Goal: Task Accomplishment & Management: Use online tool/utility

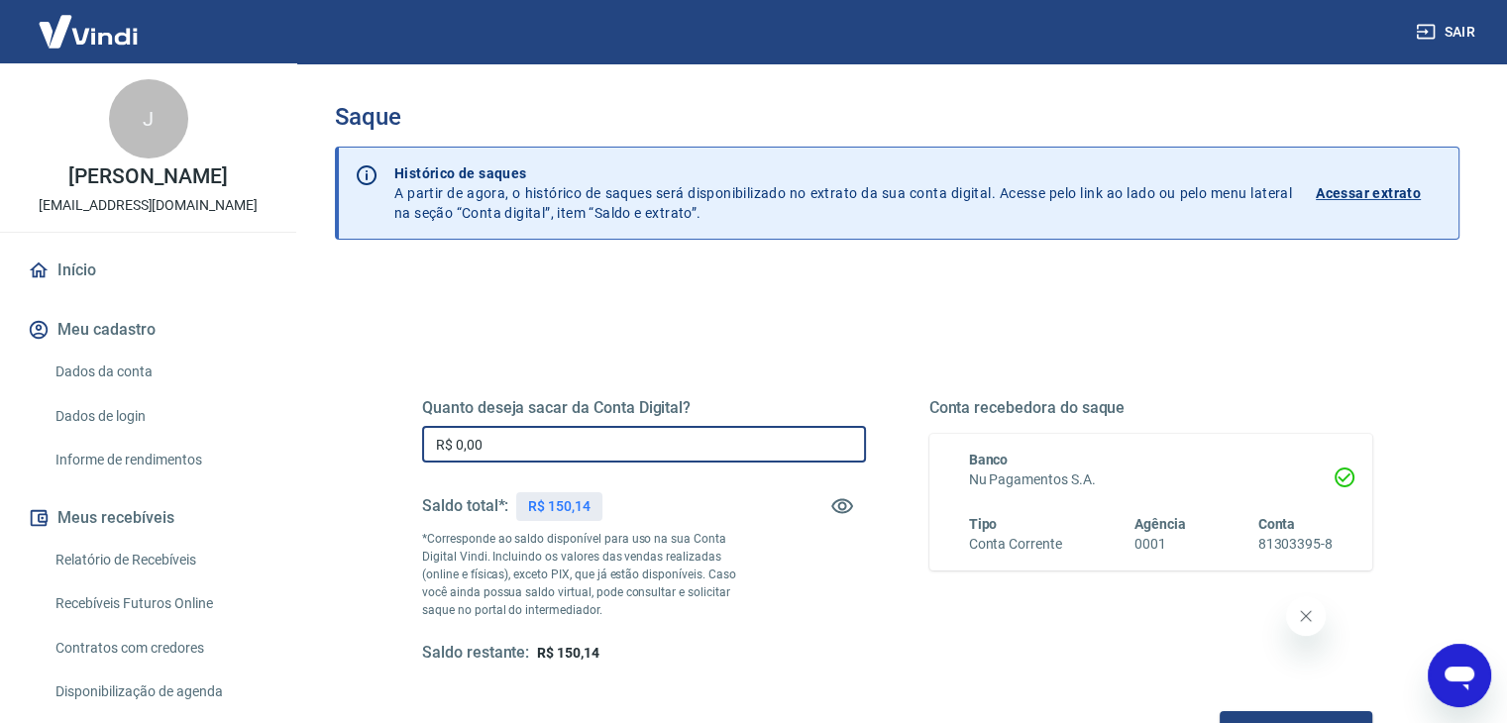
drag, startPoint x: 536, startPoint y: 436, endPoint x: 369, endPoint y: 453, distance: 168.3
click at [369, 452] on div "Quanto deseja sacar da Conta Digital? R$ 0,00 ​ Saldo total*: R$ 150,14 *Corres…" at bounding box center [897, 625] width 1125 height 708
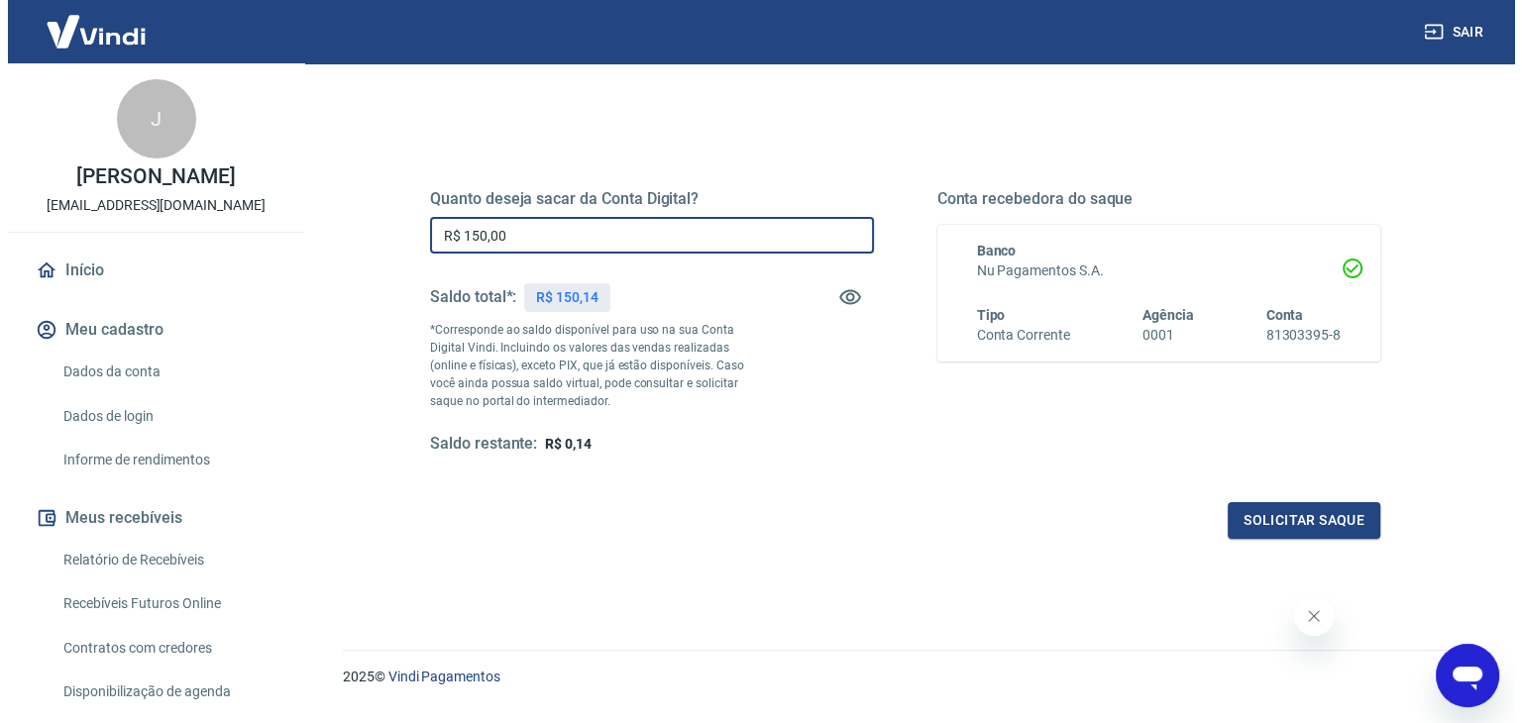
scroll to position [256, 0]
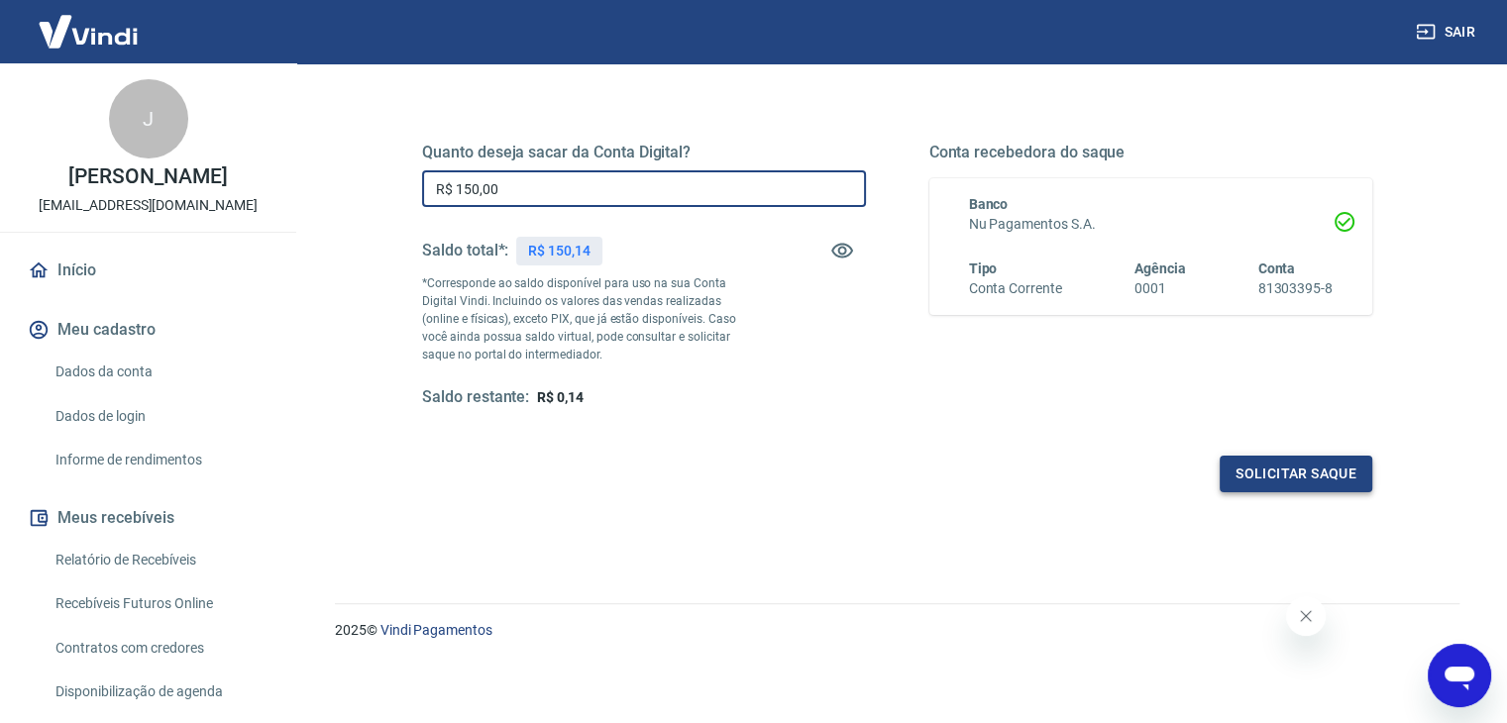
type input "R$ 150,00"
click at [1258, 477] on button "Solicitar saque" at bounding box center [1296, 474] width 153 height 37
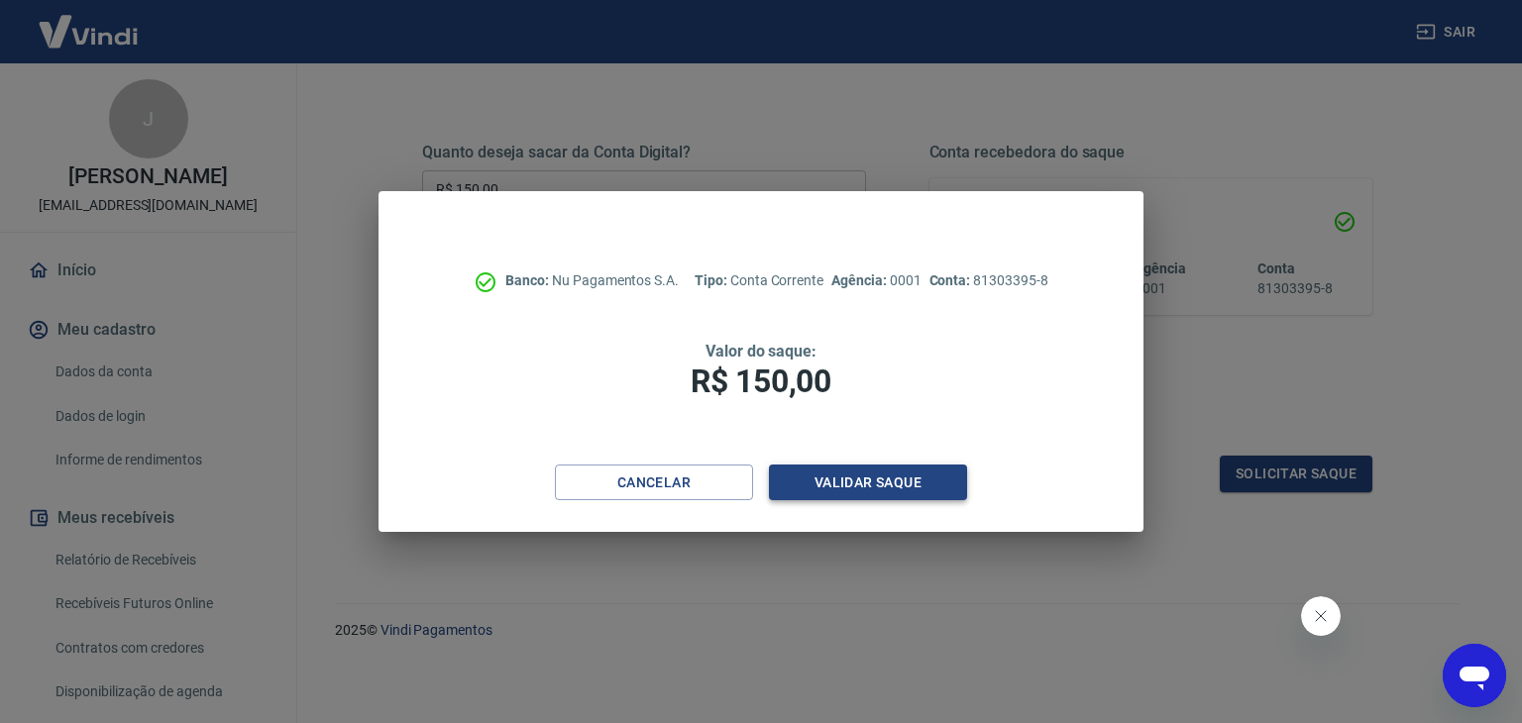
click at [888, 477] on button "Validar saque" at bounding box center [868, 483] width 198 height 37
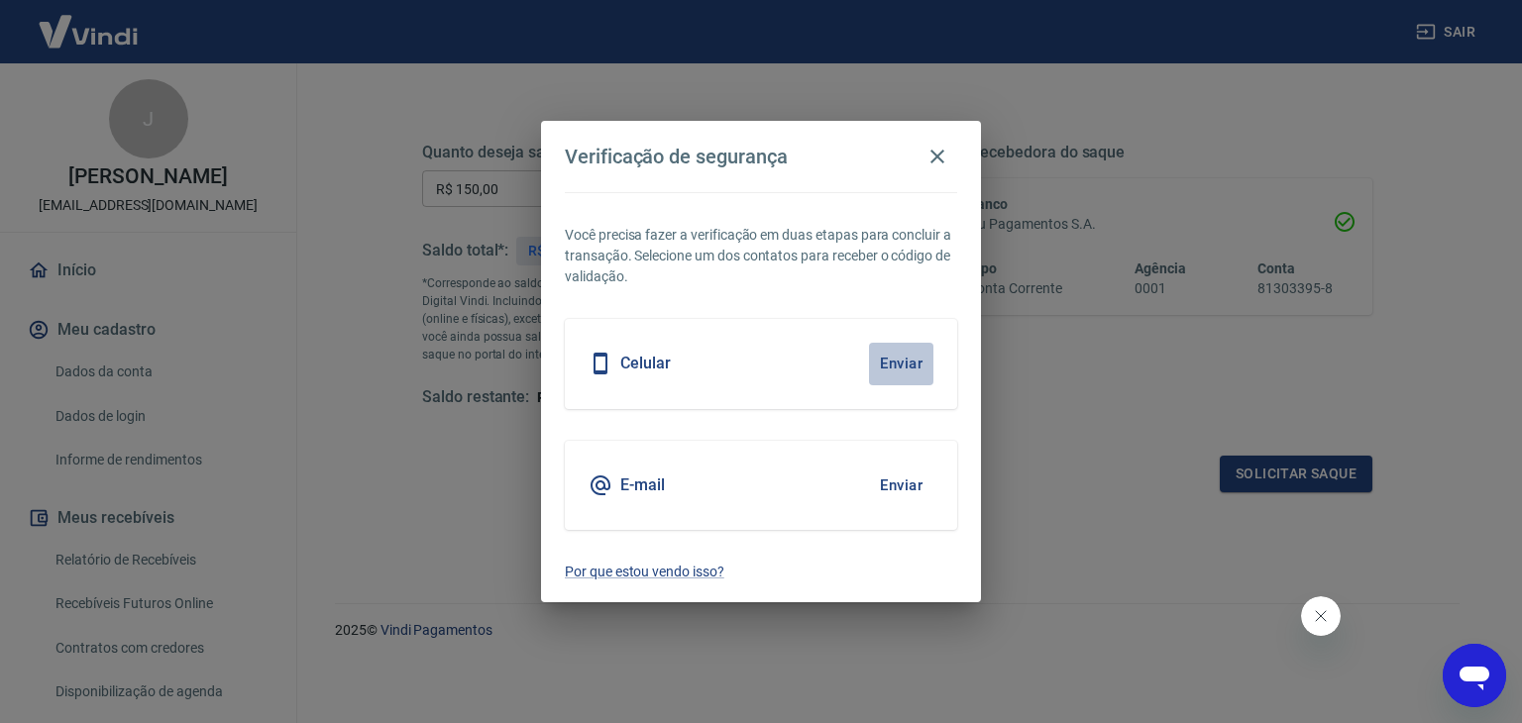
click at [916, 359] on button "Enviar" at bounding box center [901, 364] width 64 height 42
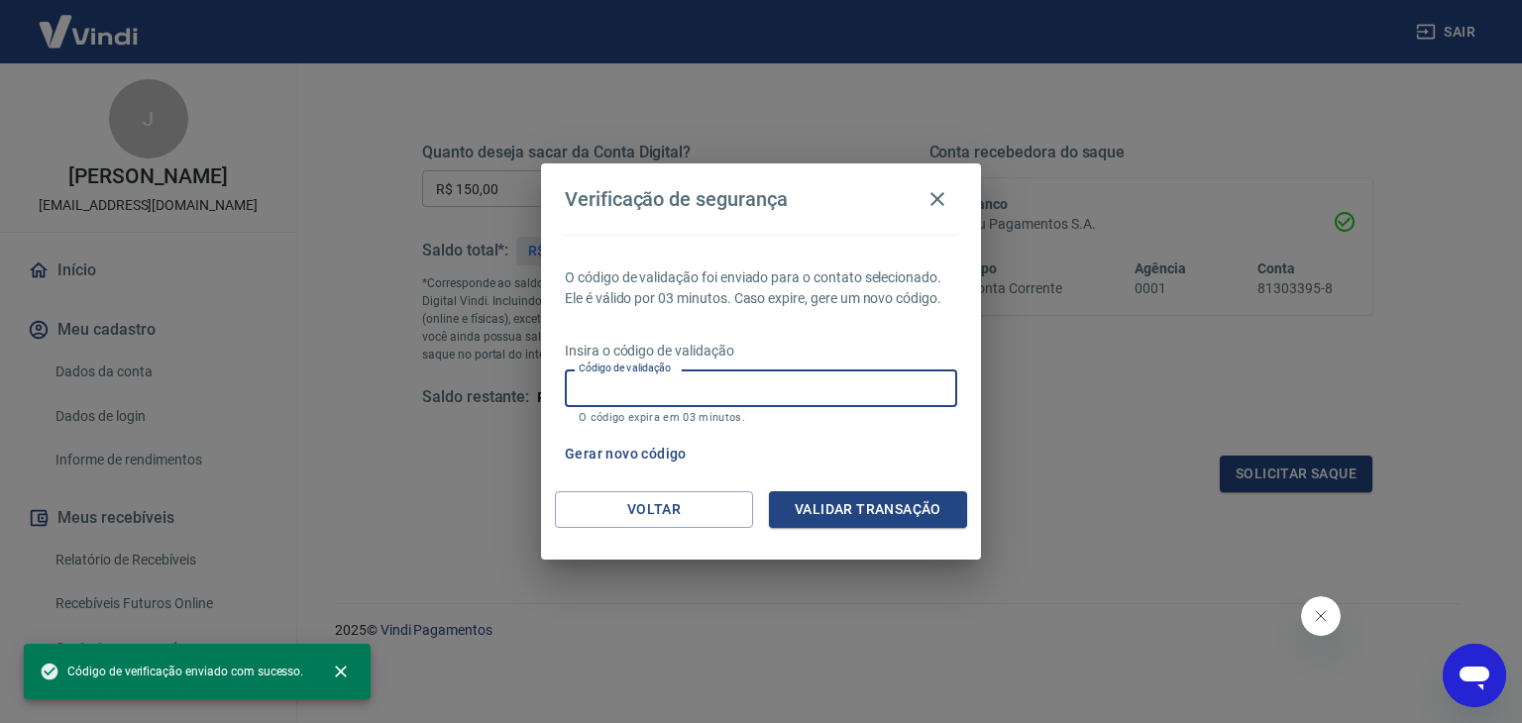
click at [824, 369] on div "Insira o código de validação Código de validação Código de validação O código e…" at bounding box center [761, 384] width 392 height 86
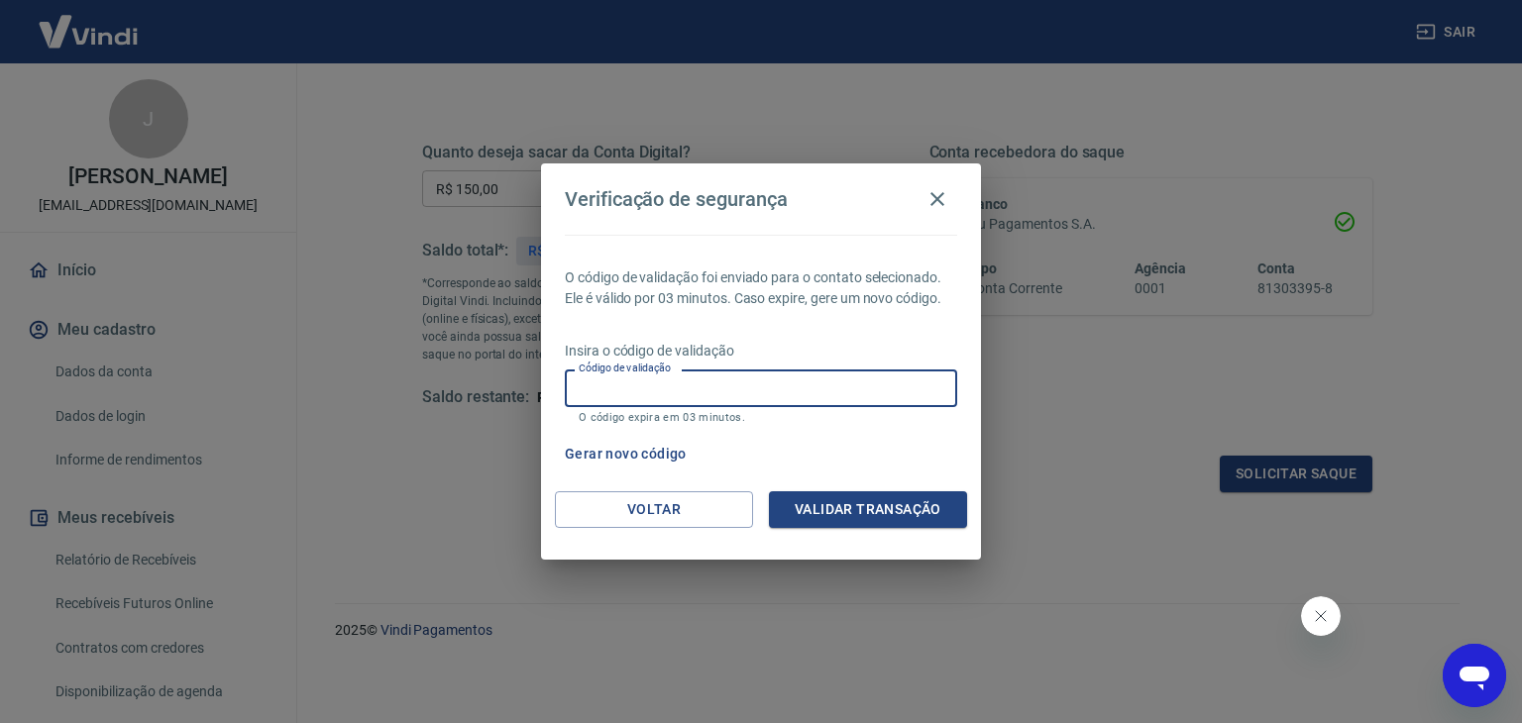
click at [815, 373] on input "Código de validação" at bounding box center [761, 388] width 392 height 37
click at [824, 330] on div "O código de validação foi enviado para o contato selecionado. Ele é válido por …" at bounding box center [761, 363] width 440 height 257
click at [813, 379] on input "Código de validação" at bounding box center [761, 388] width 392 height 37
click at [816, 517] on button "Validar transação" at bounding box center [868, 509] width 198 height 37
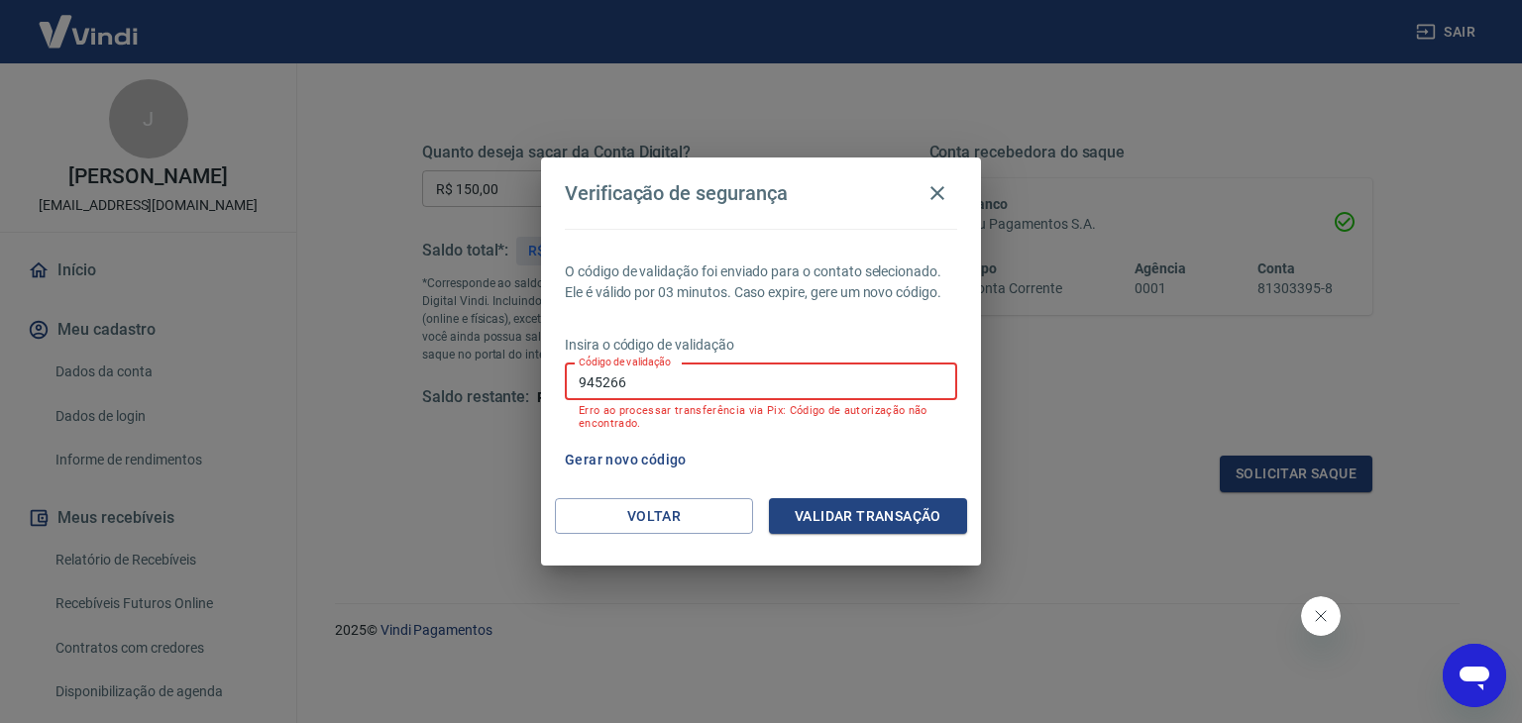
drag, startPoint x: 666, startPoint y: 393, endPoint x: 542, endPoint y: 393, distance: 123.9
click at [542, 393] on div "O código de validação foi enviado para o contato selecionado. Ele é válido por …" at bounding box center [761, 364] width 440 height 270
type input "330757"
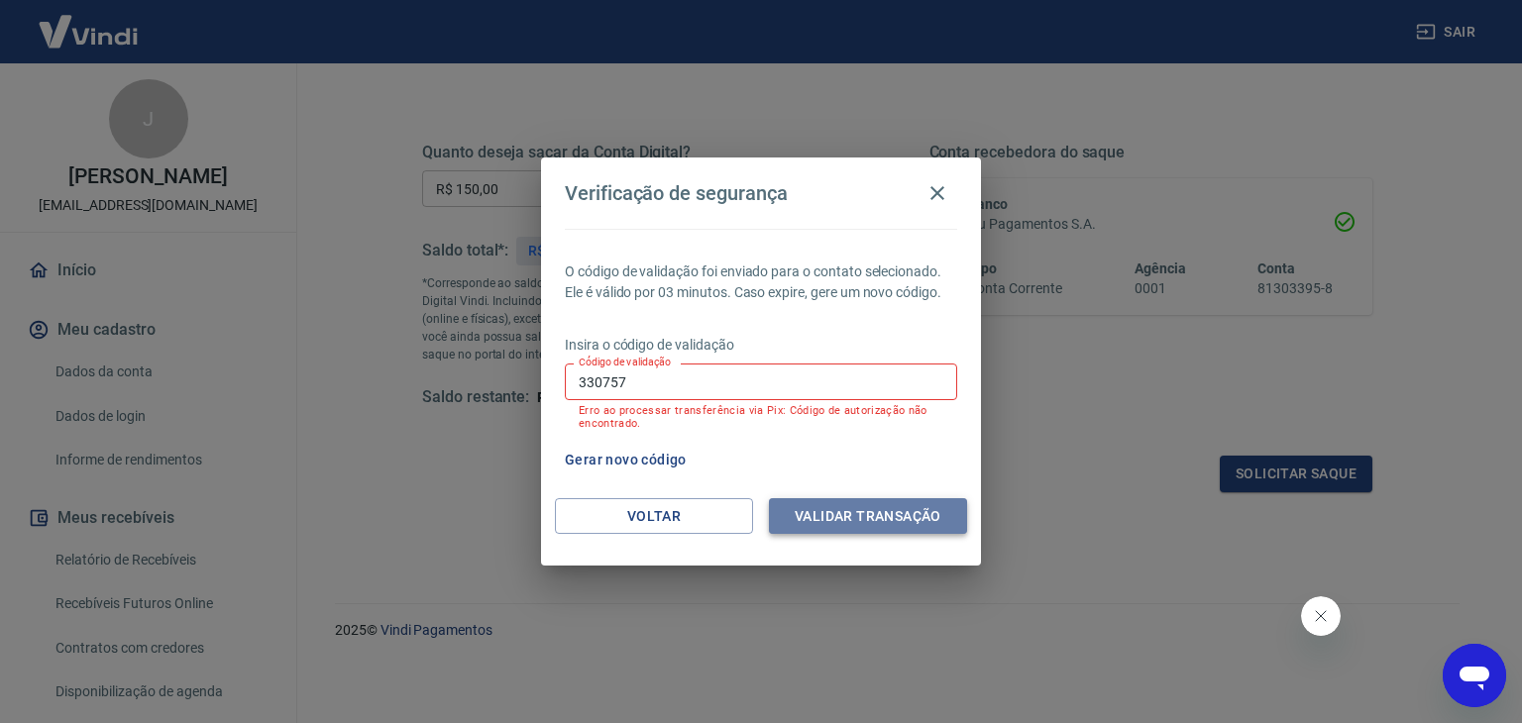
click at [879, 512] on button "Validar transação" at bounding box center [868, 516] width 198 height 37
